Goal: Transaction & Acquisition: Download file/media

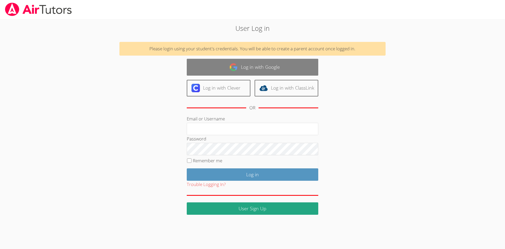
click at [267, 69] on link "Log in with Google" at bounding box center [253, 67] width 132 height 17
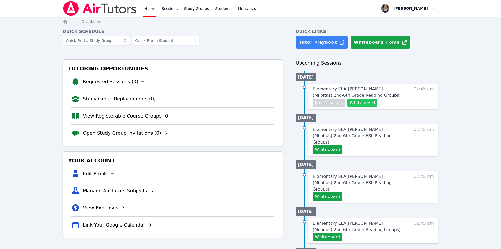
click at [363, 102] on button "Whiteboard" at bounding box center [363, 102] width 30 height 8
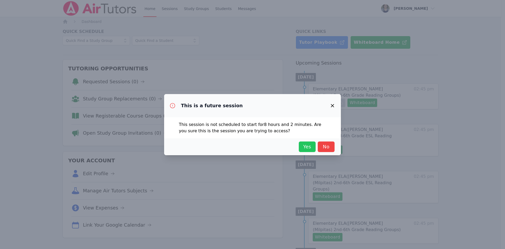
click at [308, 144] on span "Yes" at bounding box center [308, 146] width 12 height 7
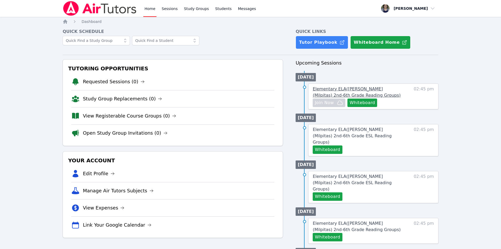
click at [356, 90] on span "Elementary ELA ( [GEOGRAPHIC_DATA] (Milpitas) 2nd-6th Grade Reading Groups )" at bounding box center [357, 91] width 88 height 11
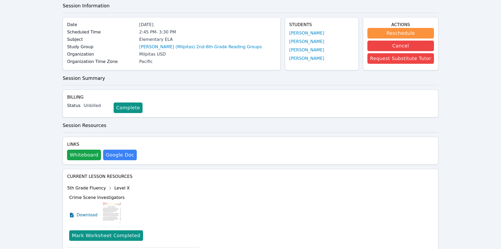
scroll to position [53, 0]
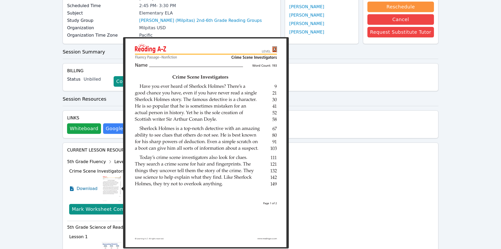
click at [111, 185] on img at bounding box center [112, 188] width 20 height 26
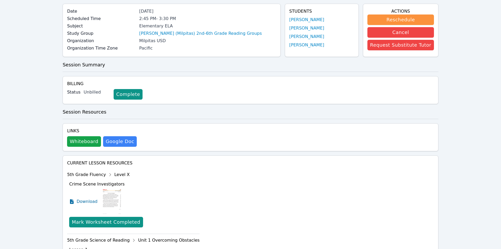
scroll to position [0, 0]
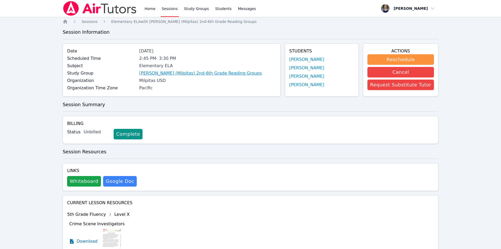
click at [177, 74] on link "[PERSON_NAME] (Milpitas) 2nd-6th Grade Reading Groups" at bounding box center [200, 73] width 123 height 6
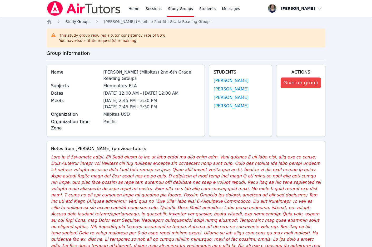
click at [80, 21] on span "Study Groups" at bounding box center [78, 21] width 25 height 4
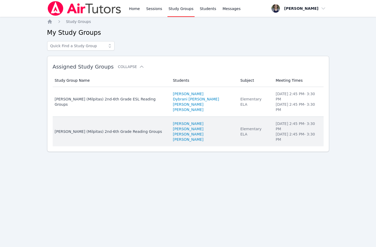
click at [115, 129] on div "[PERSON_NAME] (Milpitas) 2nd-6th Grade Reading Groups" at bounding box center [111, 131] width 112 height 5
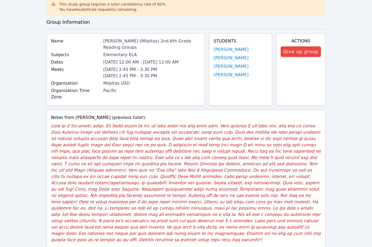
scroll to position [5, 0]
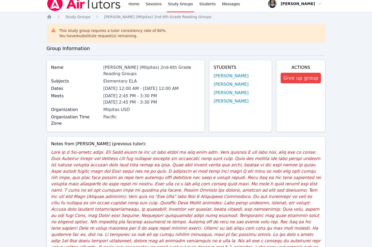
click at [127, 99] on li "[DATE] 2:45 PM - 3:30 PM" at bounding box center [151, 102] width 97 height 6
click at [76, 114] on label "Organization Time Zone" at bounding box center [75, 120] width 49 height 13
click at [220, 76] on link "[PERSON_NAME]" at bounding box center [230, 76] width 35 height 6
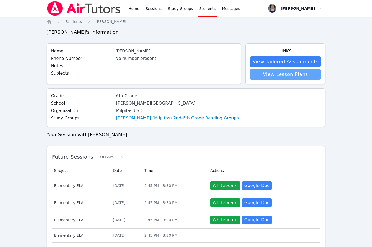
click at [273, 75] on link "View Lesson Plans" at bounding box center [285, 74] width 71 height 11
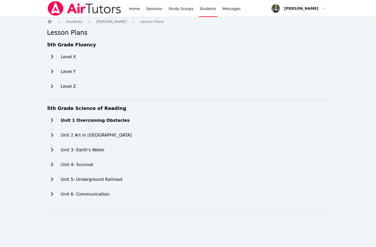
click at [104, 120] on h2 "Unit 1 Overcoming Obstacles" at bounding box center [95, 120] width 69 height 6
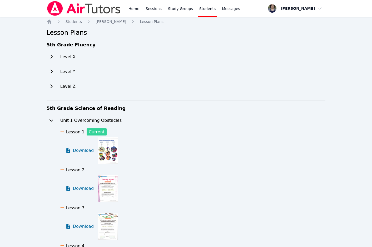
click at [106, 158] on img at bounding box center [108, 150] width 20 height 26
click at [71, 58] on h2 "Level X" at bounding box center [68, 57] width 17 height 6
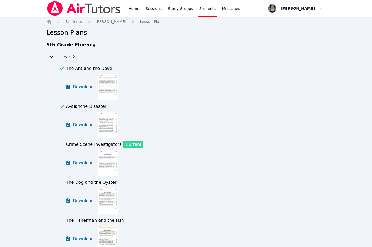
click at [108, 118] on img at bounding box center [108, 125] width 20 height 26
click at [78, 87] on span "Download" at bounding box center [84, 87] width 23 height 6
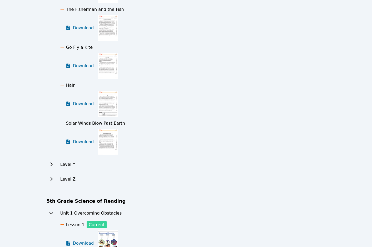
scroll to position [263, 0]
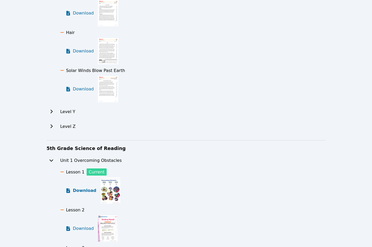
click at [77, 190] on span "Download" at bounding box center [84, 190] width 23 height 6
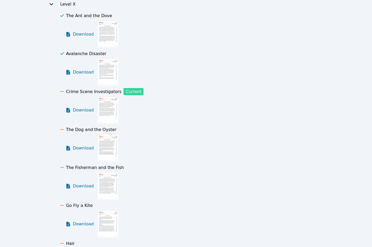
scroll to position [0, 0]
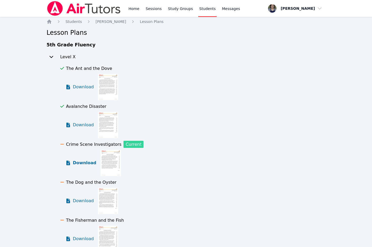
click at [75, 162] on span "Download" at bounding box center [84, 163] width 23 height 6
